Goal: Ask a question

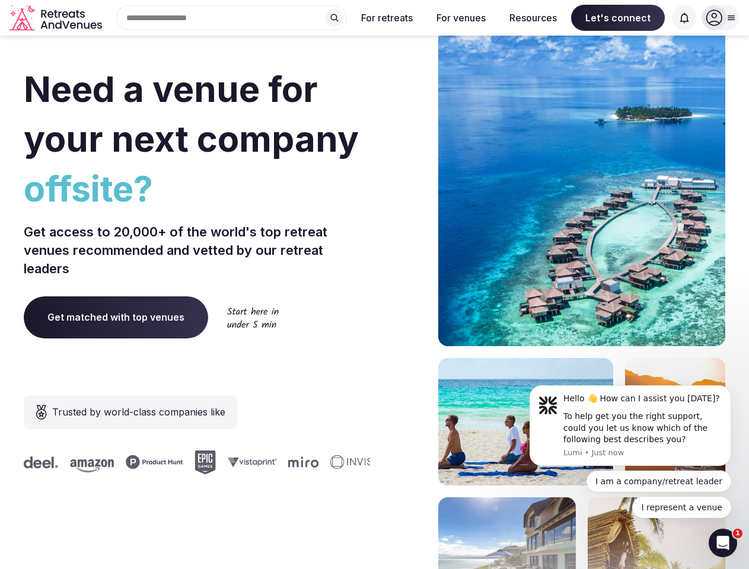
click at [374, 285] on div "Need a venue for your next company offsite? Get access to 20,000+ of the world'…" at bounding box center [375, 355] width 702 height 715
click at [232, 18] on div "Search Popular Destinations [GEOGRAPHIC_DATA], [GEOGRAPHIC_DATA] [GEOGRAPHIC_DA…" at bounding box center [227, 17] width 240 height 25
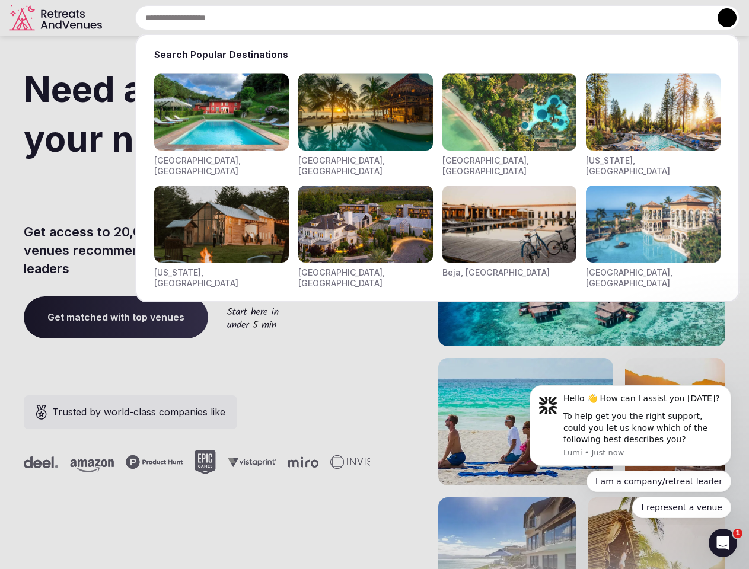
click at [335, 18] on input "text" at bounding box center [437, 17] width 604 height 25
click at [387, 18] on input "text" at bounding box center [437, 17] width 604 height 25
click at [461, 18] on input "text" at bounding box center [437, 17] width 604 height 25
click at [533, 18] on input "text" at bounding box center [437, 17] width 604 height 25
click at [618, 18] on input "text" at bounding box center [437, 17] width 604 height 25
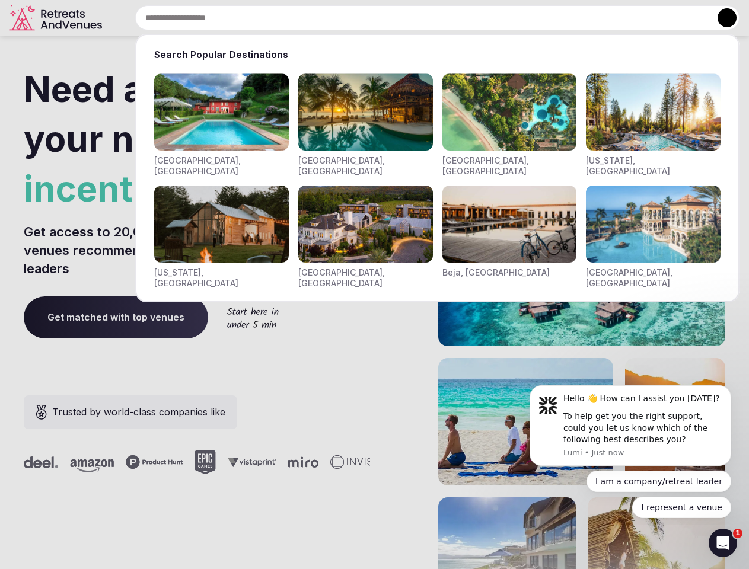
click at [685, 18] on input "text" at bounding box center [437, 17] width 604 height 25
click at [721, 18] on button at bounding box center [727, 17] width 19 height 19
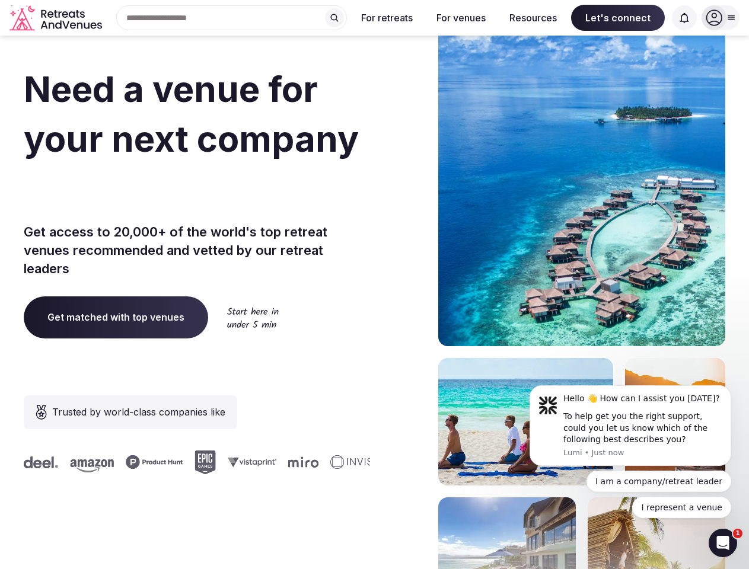
click at [631, 426] on div "To help get you the right support, could you let us know which of the following…" at bounding box center [643, 428] width 159 height 35
